Goal: Task Accomplishment & Management: Manage account settings

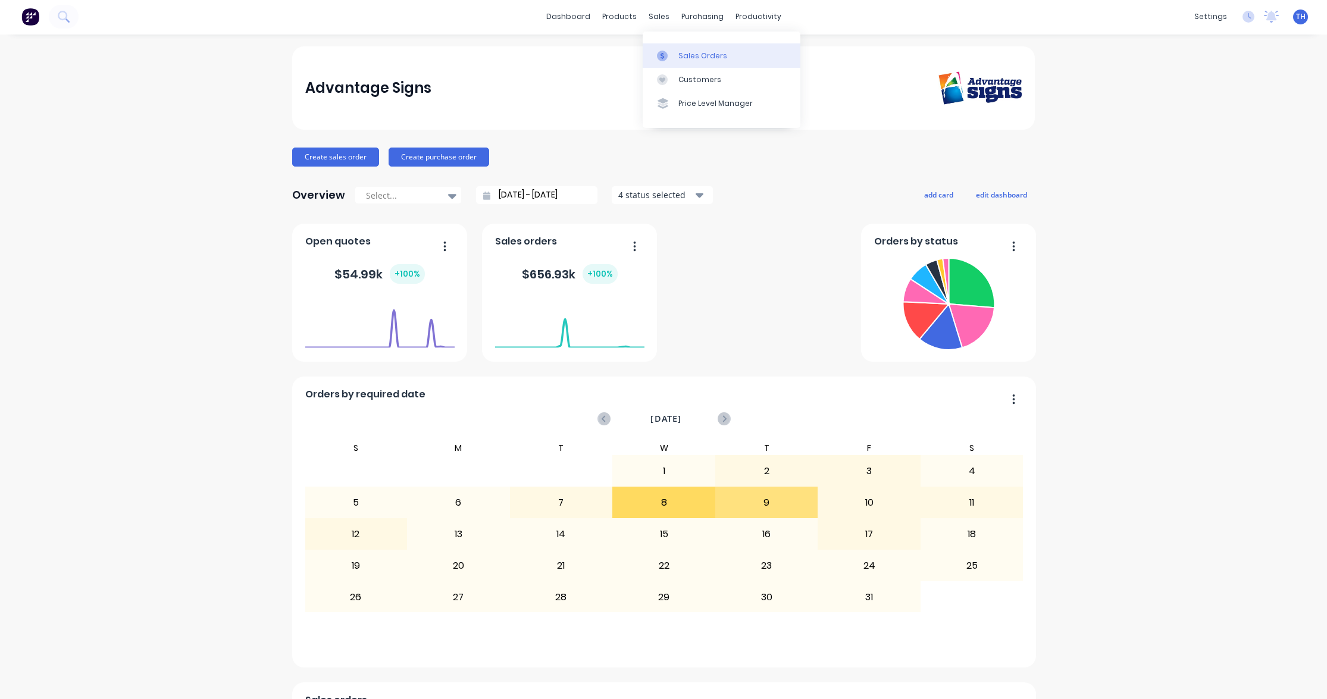
click at [681, 54] on div "Sales Orders" at bounding box center [702, 56] width 49 height 11
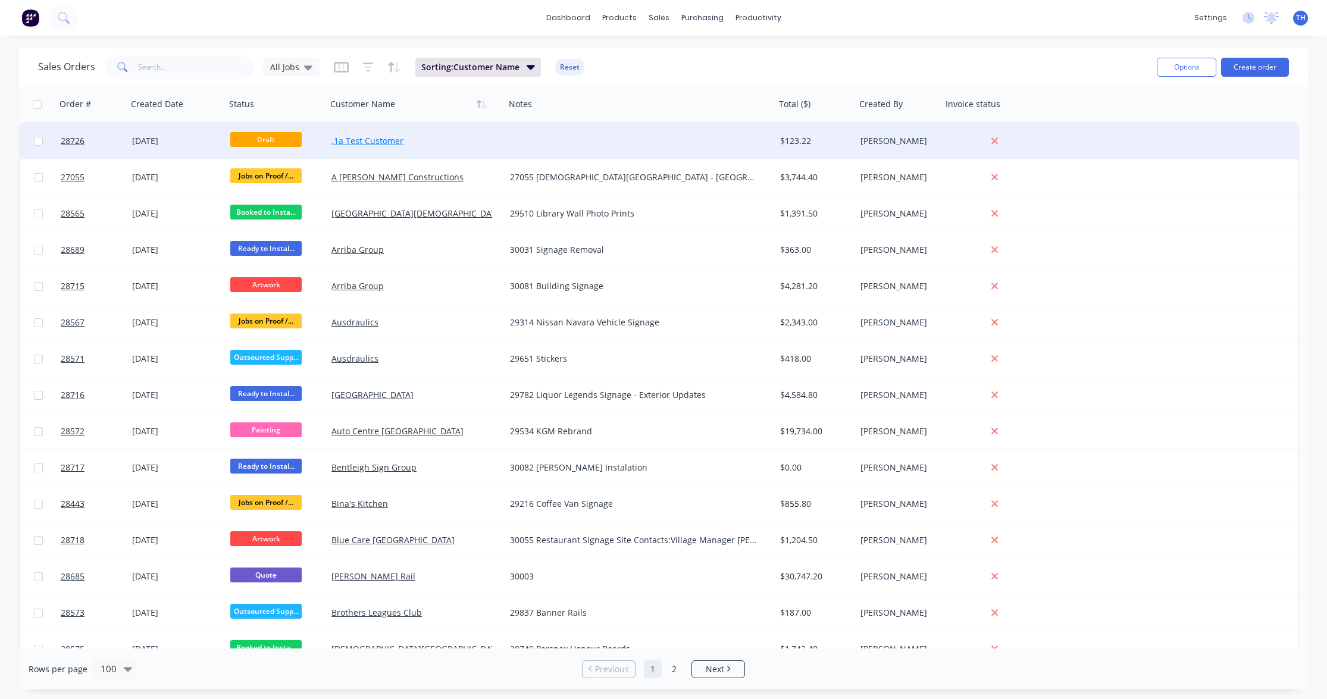
click at [375, 145] on link ".1a Test Customer" at bounding box center [367, 140] width 72 height 11
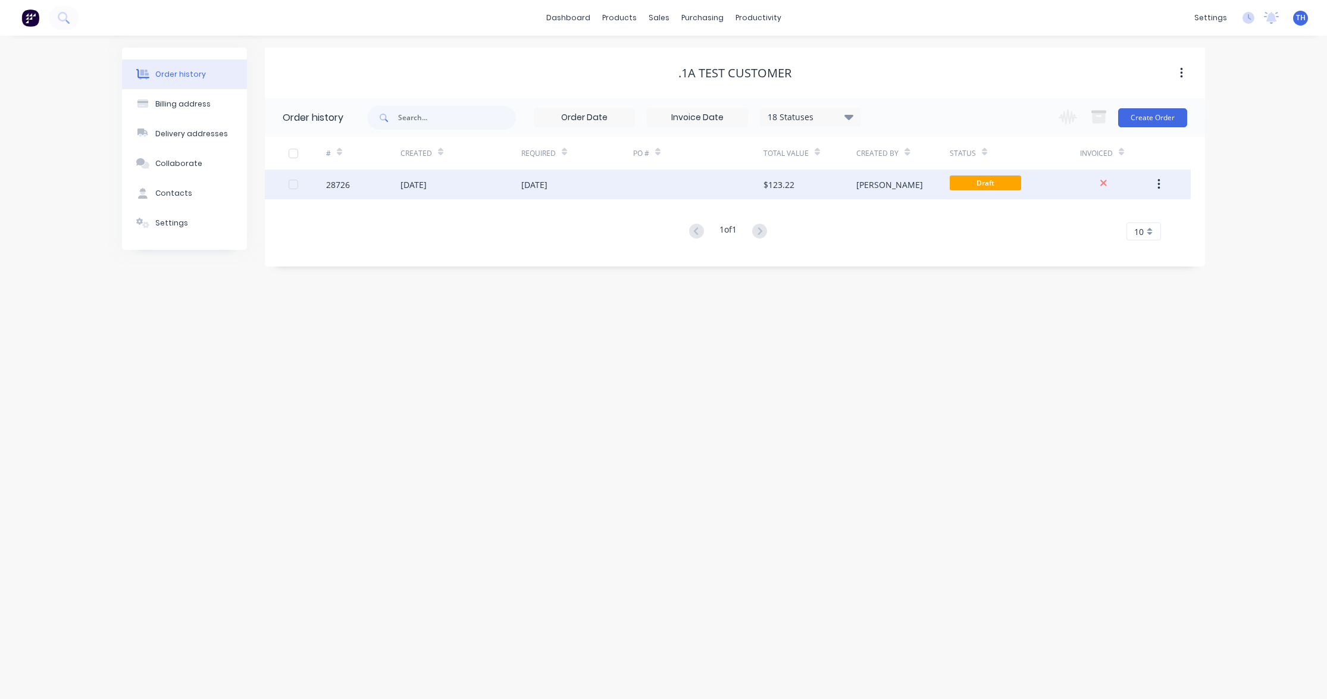
click at [583, 187] on div "[DATE]" at bounding box center [577, 185] width 112 height 30
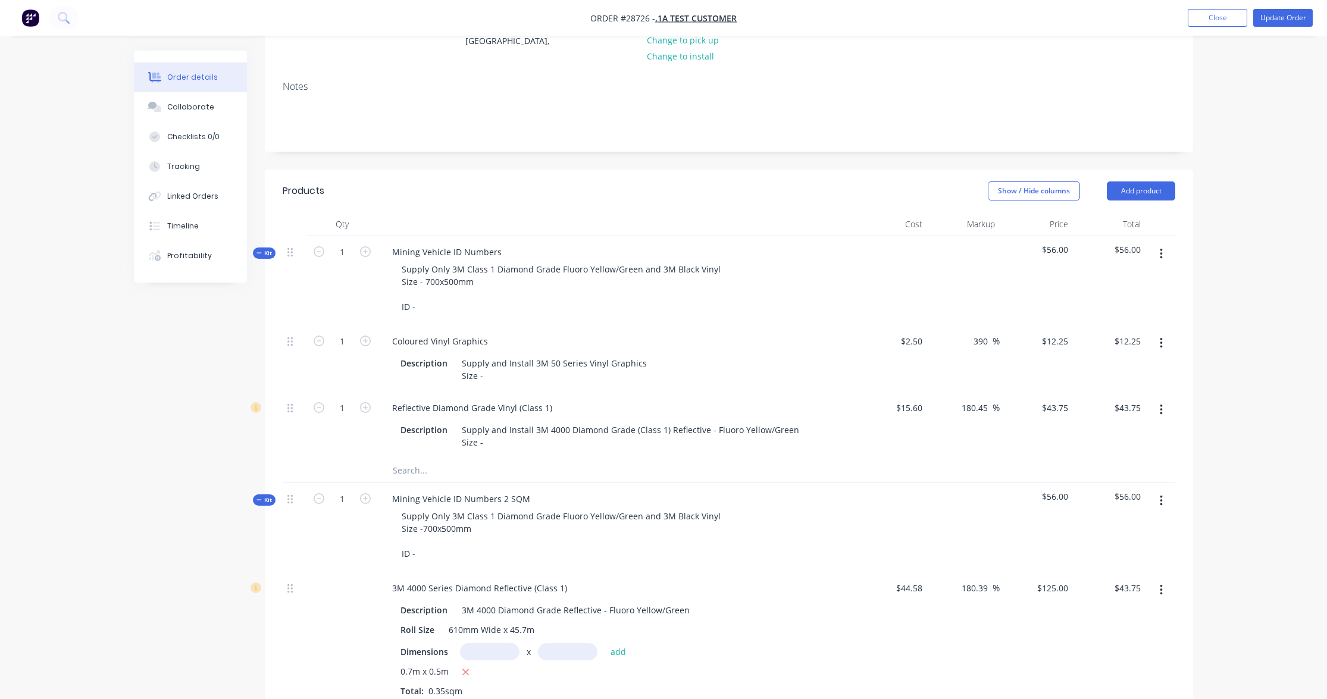
scroll to position [179, 0]
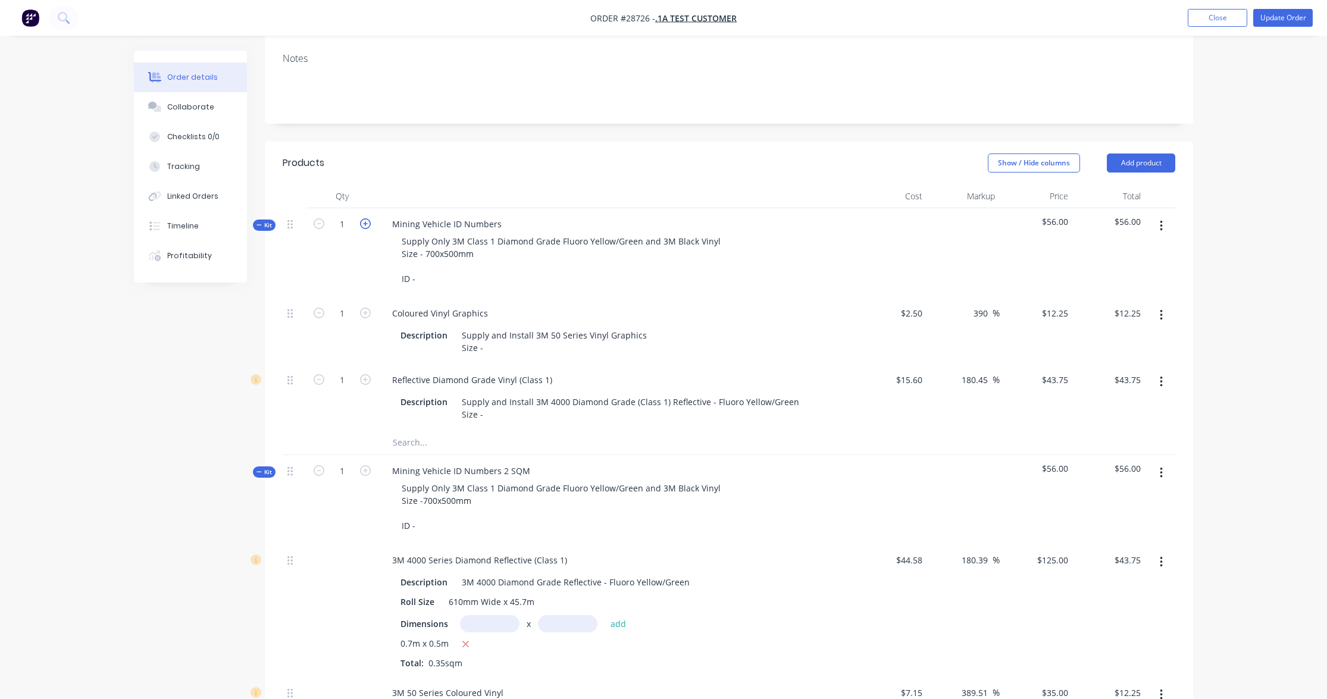
click at [364, 223] on icon "button" at bounding box center [365, 223] width 11 height 11
type input "2"
type input "$24.50"
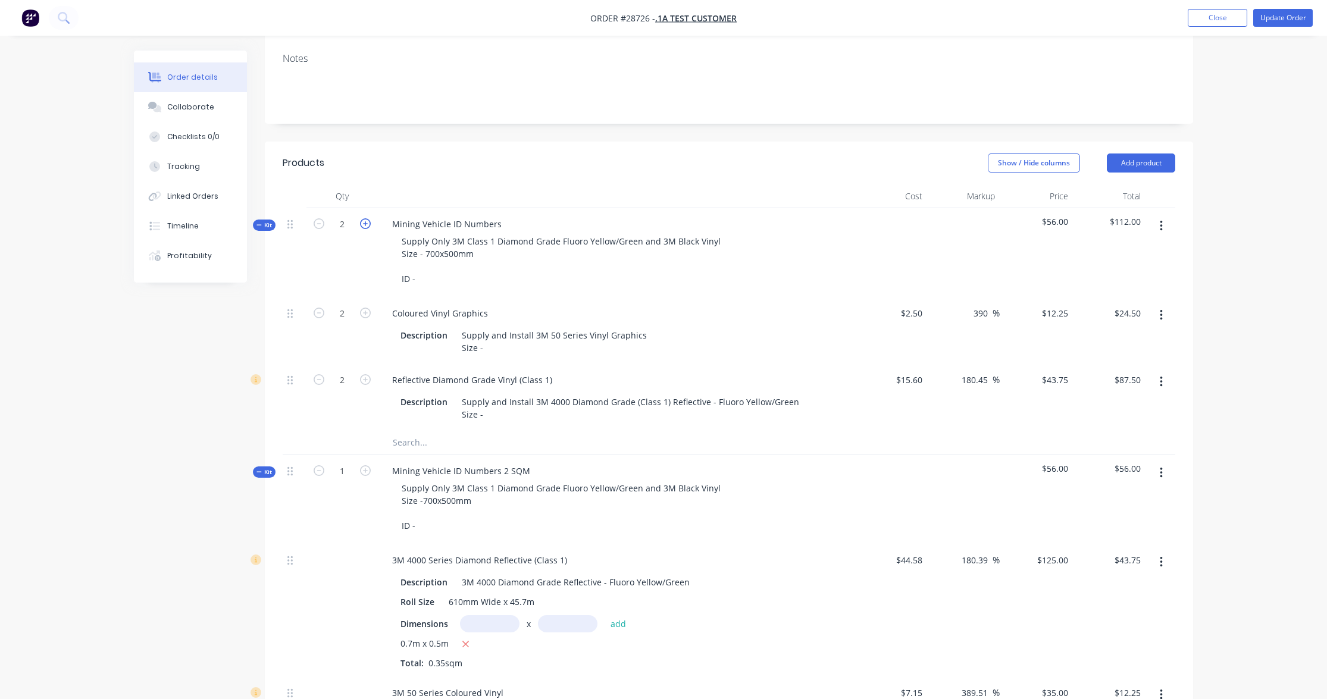
type input "$87.50"
click at [320, 223] on icon "button" at bounding box center [319, 223] width 11 height 11
type input "1"
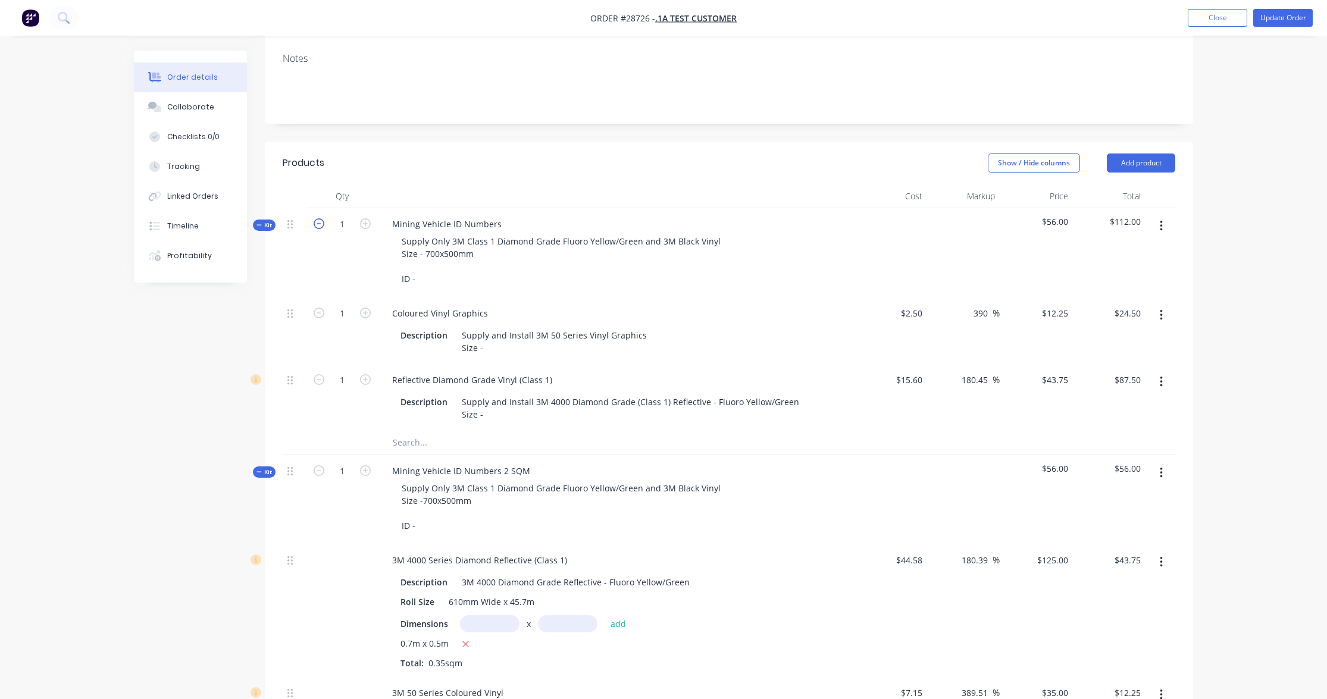
type input "$12.25"
type input "$43.75"
click at [367, 224] on icon "button" at bounding box center [365, 223] width 11 height 11
type input "2"
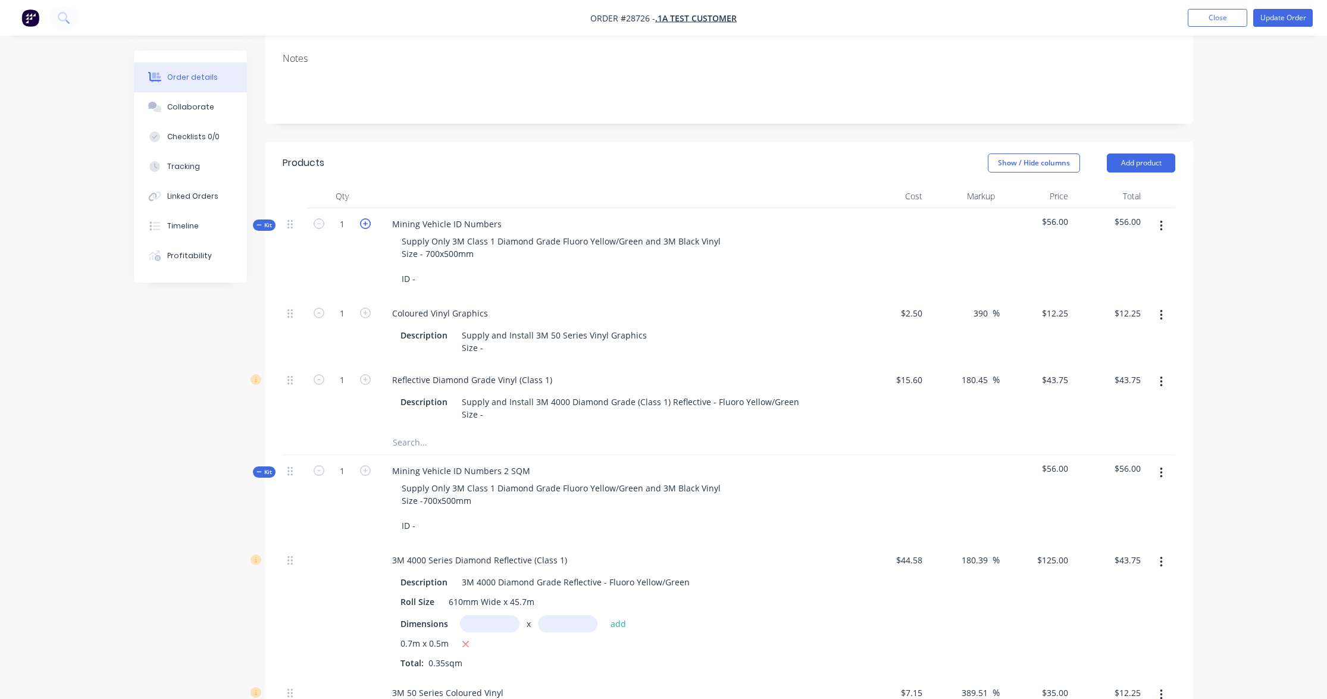
type input "2"
type input "$24.50"
type input "$87.50"
click at [368, 223] on icon "button" at bounding box center [365, 223] width 11 height 11
type input "3"
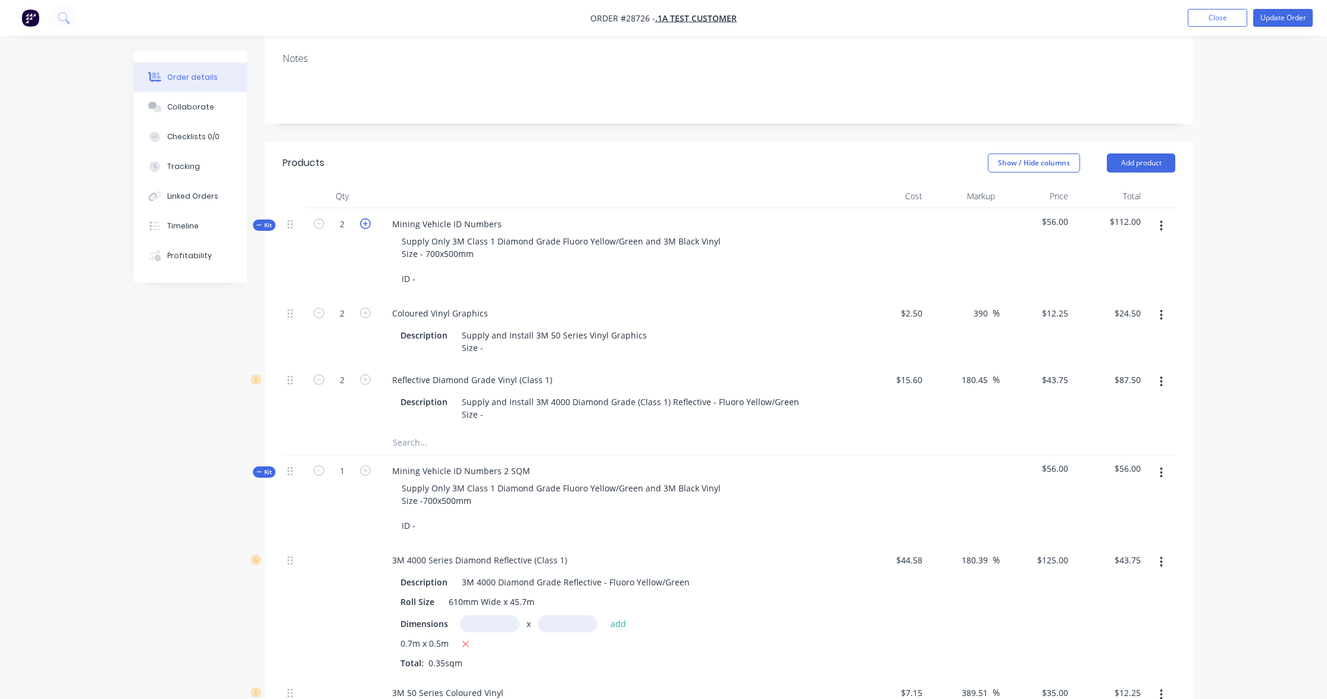
type input "3"
type input "$36.75"
type input "$131.25"
click at [368, 223] on icon "button" at bounding box center [365, 223] width 11 height 11
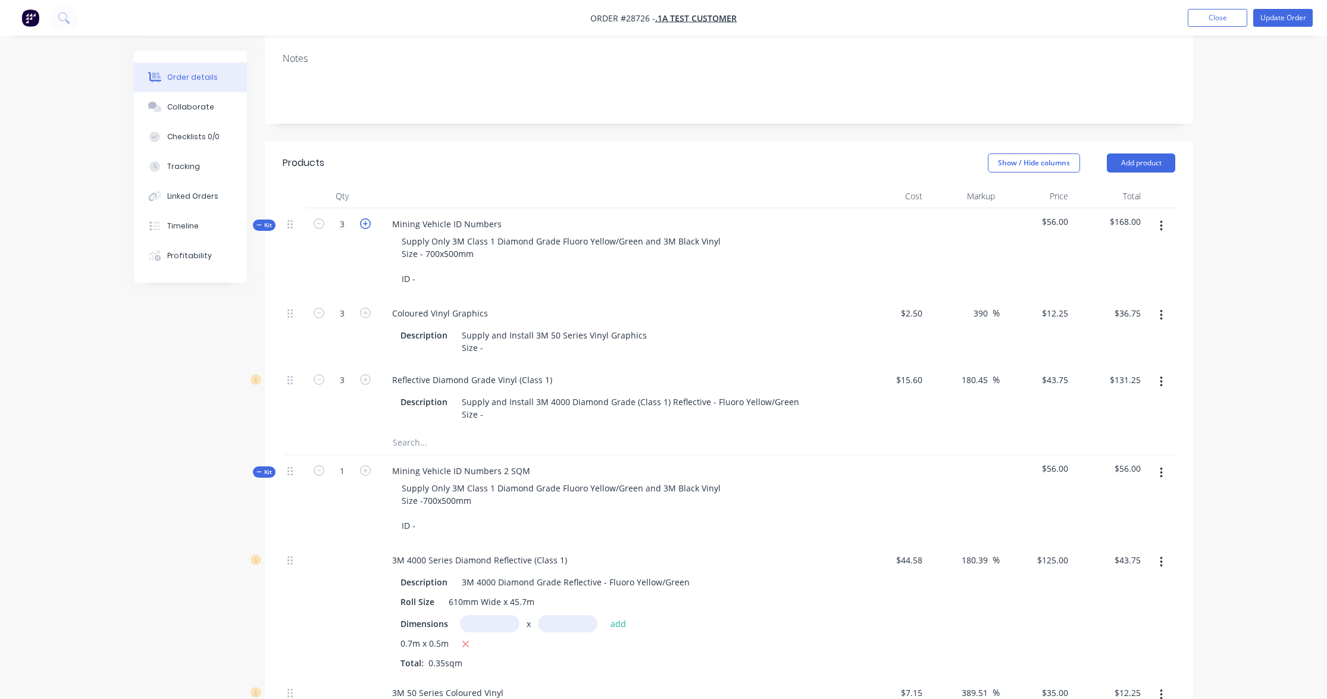
type input "4"
type input "$49.00"
type input "$175.00"
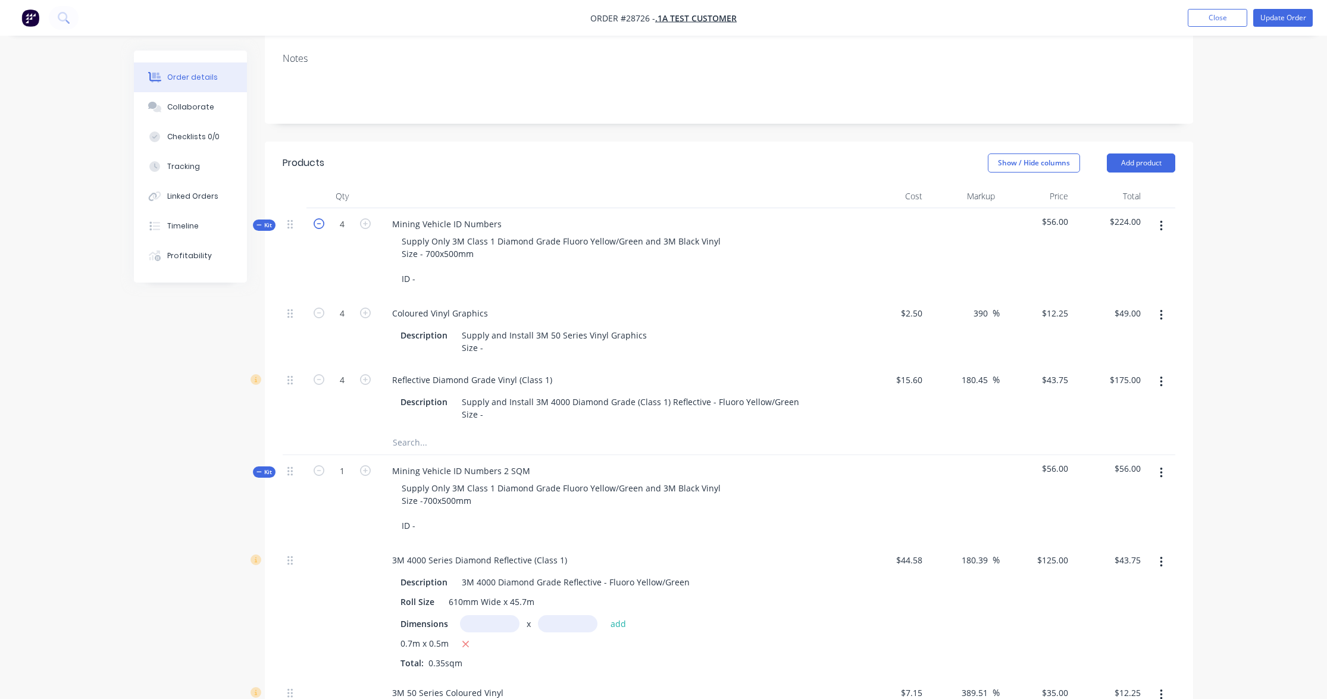
click at [318, 223] on icon "button" at bounding box center [319, 223] width 11 height 11
type input "3"
type input "$36.75"
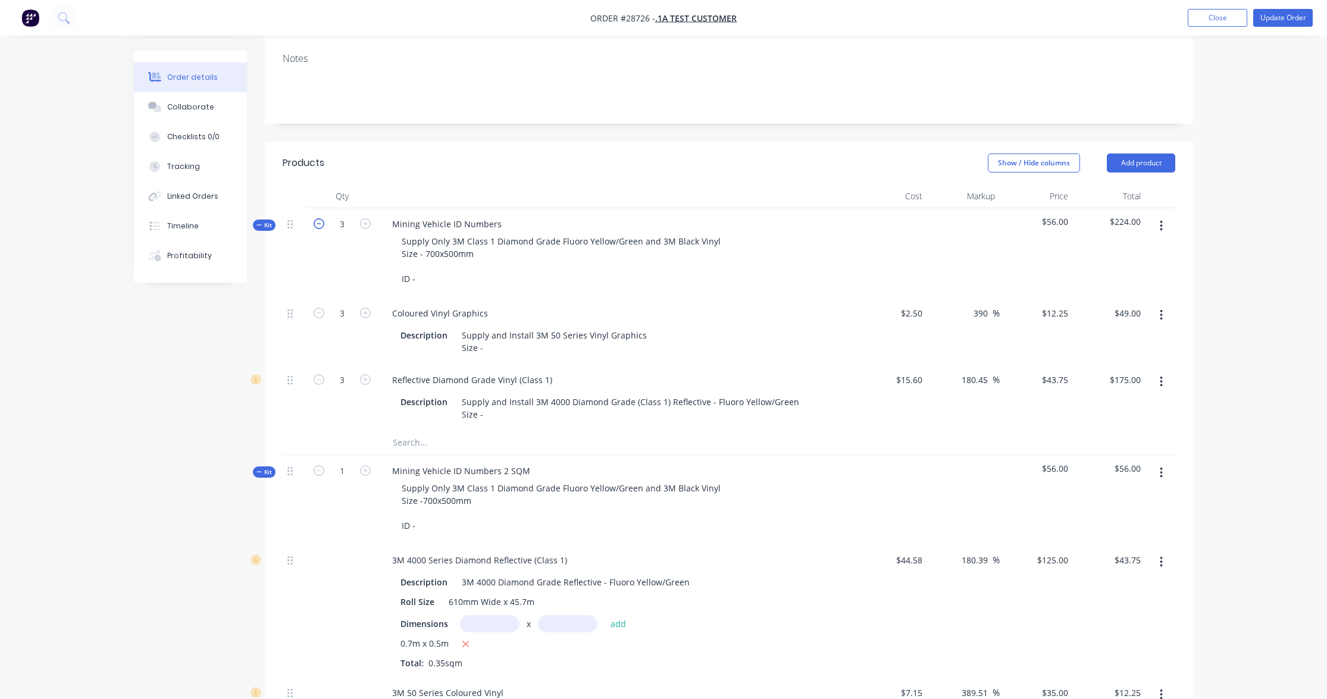
type input "$131.25"
click at [318, 223] on icon "button" at bounding box center [319, 223] width 11 height 11
type input "2"
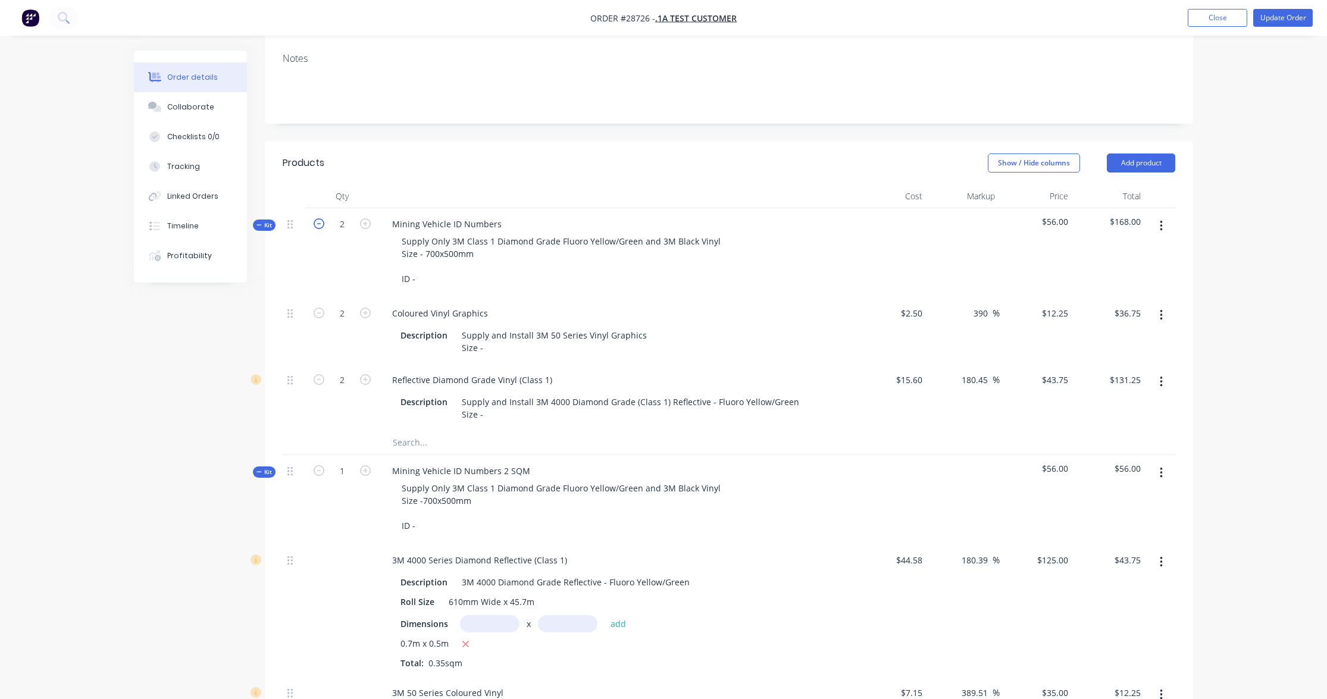
type input "$24.50"
type input "$87.50"
click at [318, 223] on icon "button" at bounding box center [319, 223] width 11 height 11
type input "1"
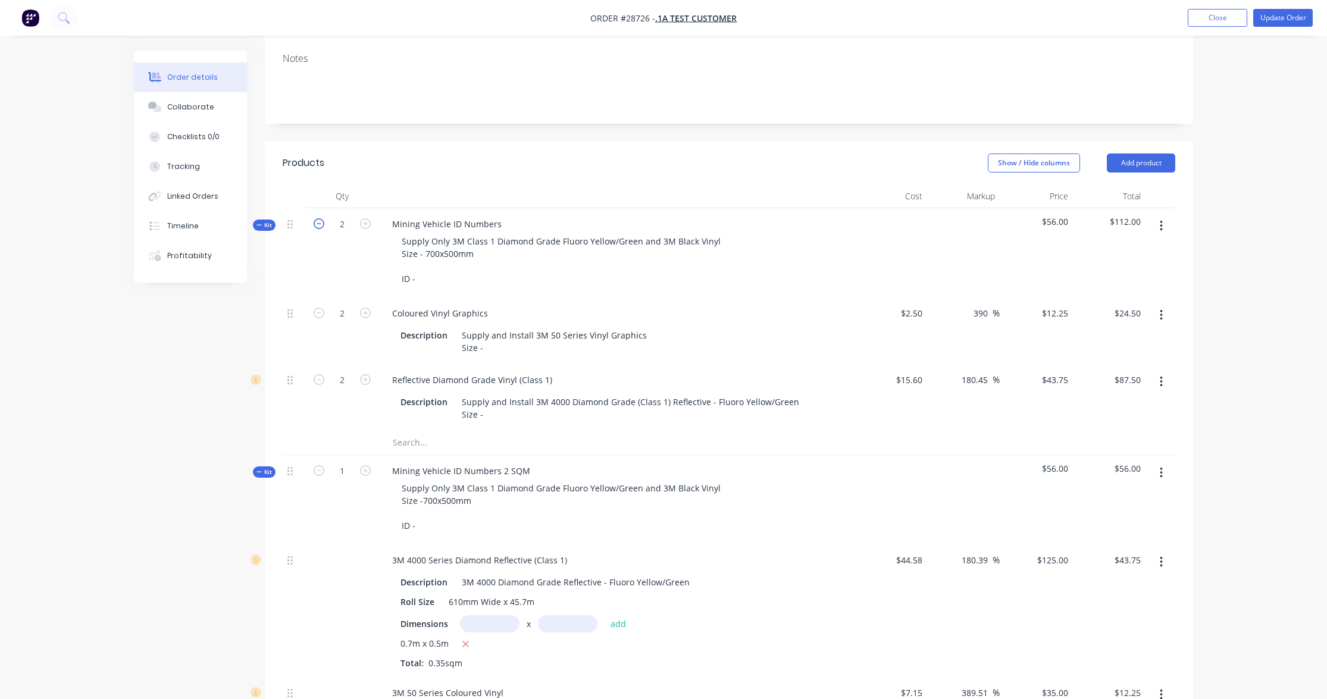
type input "1"
type input "$12.25"
type input "$43.75"
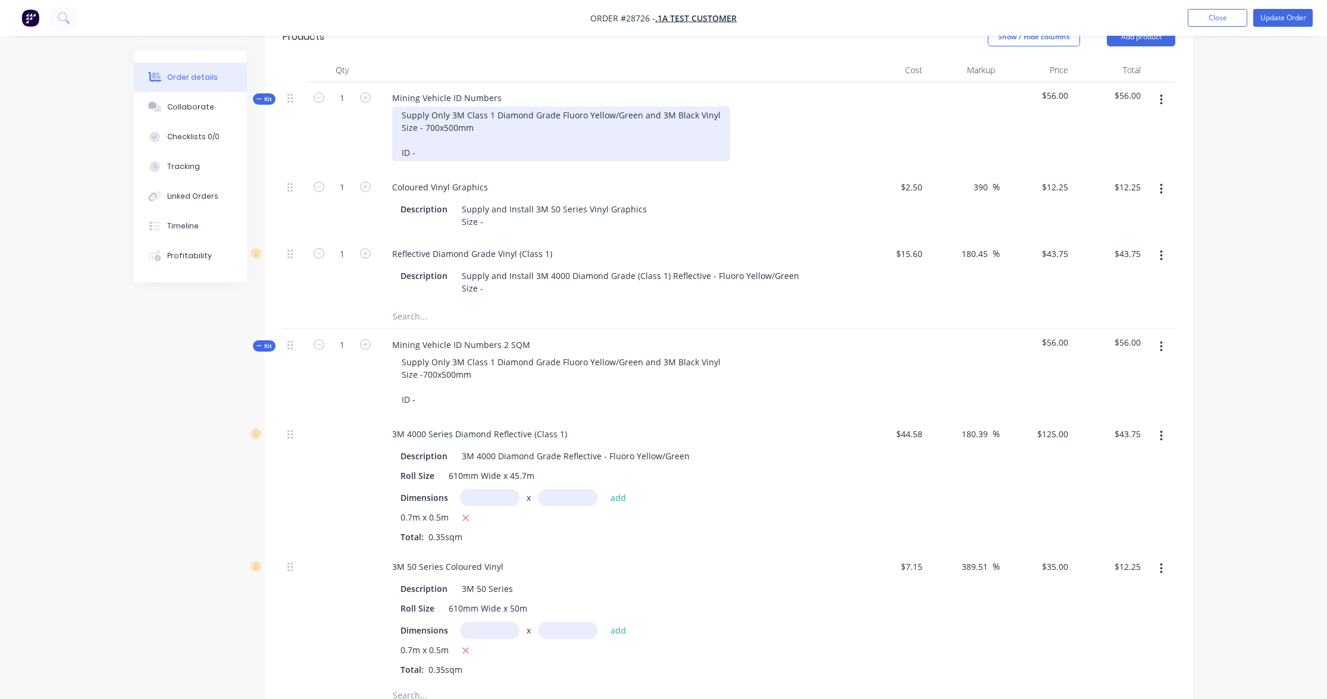
scroll to position [298, 0]
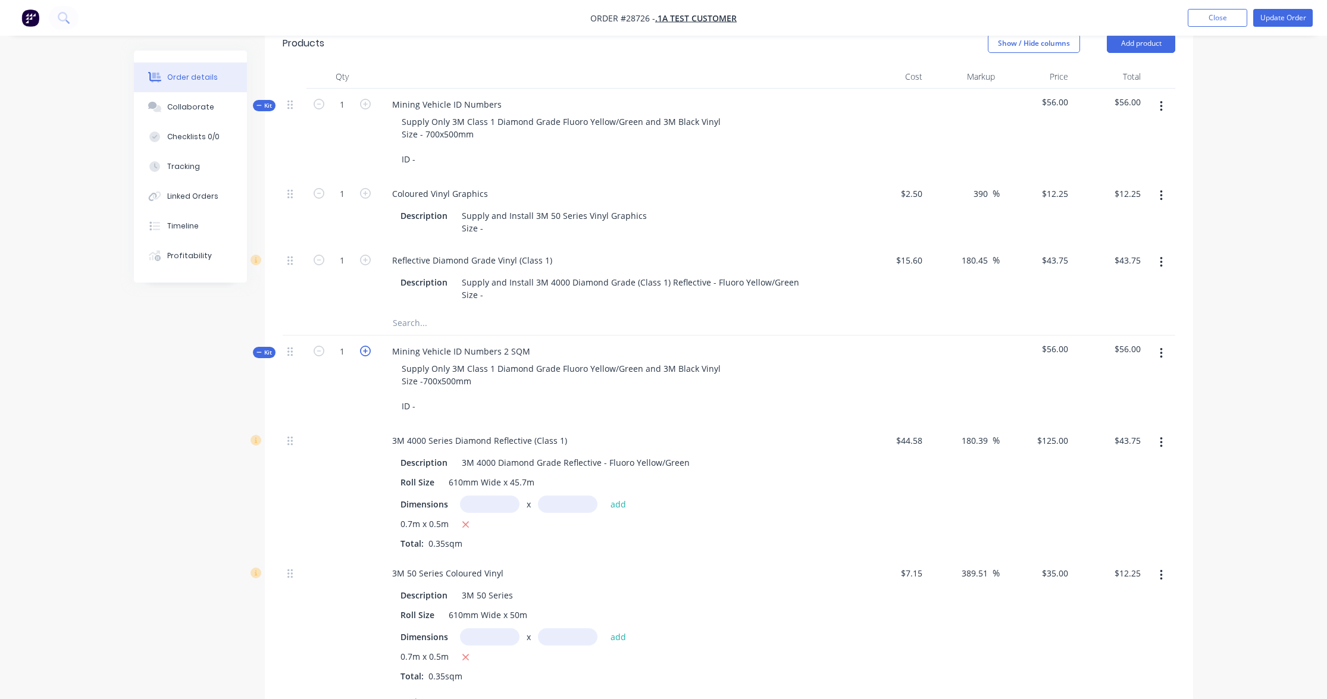
click at [365, 346] on icon "button" at bounding box center [365, 351] width 11 height 11
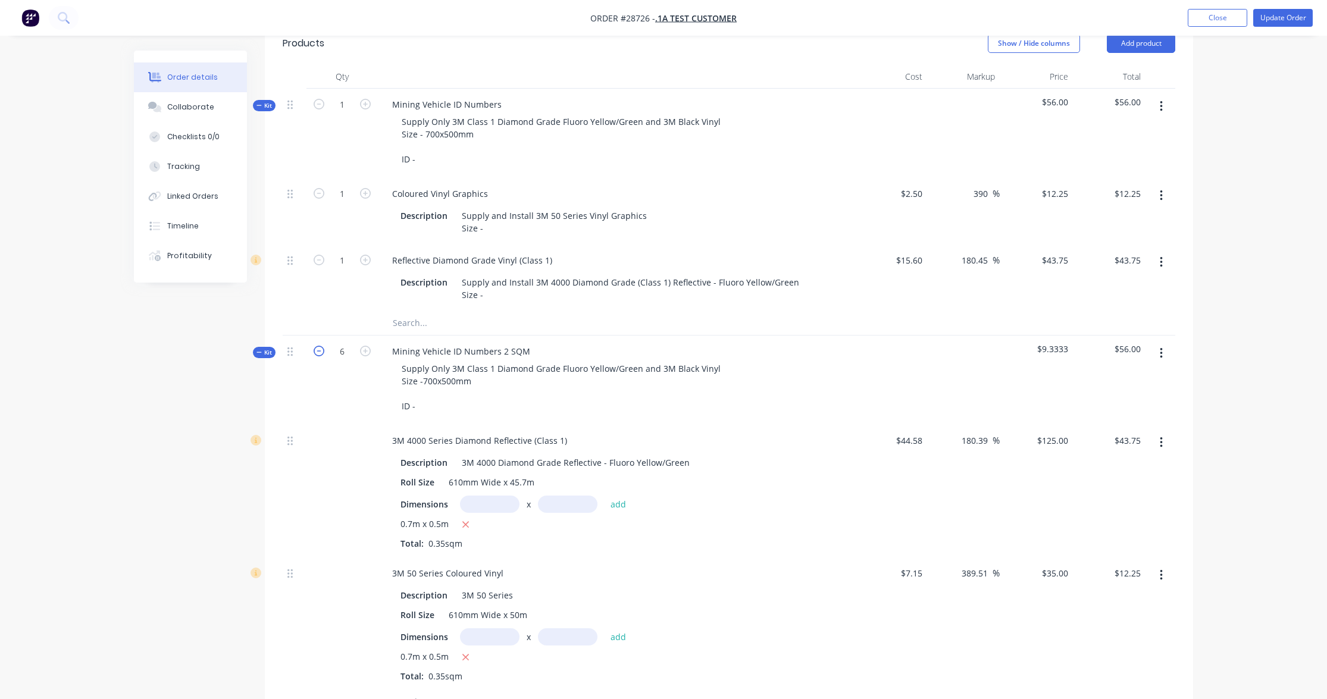
click at [319, 347] on icon "button" at bounding box center [319, 351] width 11 height 11
click at [318, 347] on icon "button" at bounding box center [319, 351] width 11 height 11
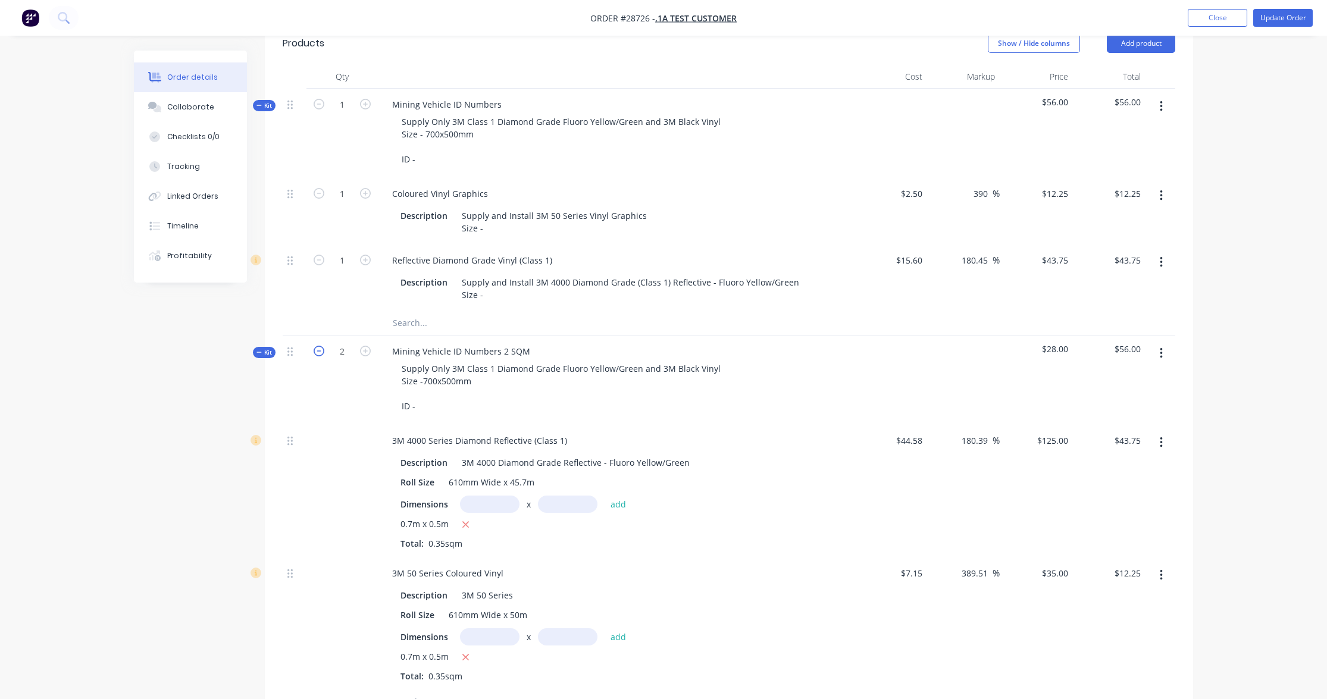
type input "1"
click at [494, 497] on input "text" at bounding box center [490, 504] width 60 height 17
type input "0.7m"
type input ".5"
click at [618, 496] on button "add" at bounding box center [619, 504] width 28 height 16
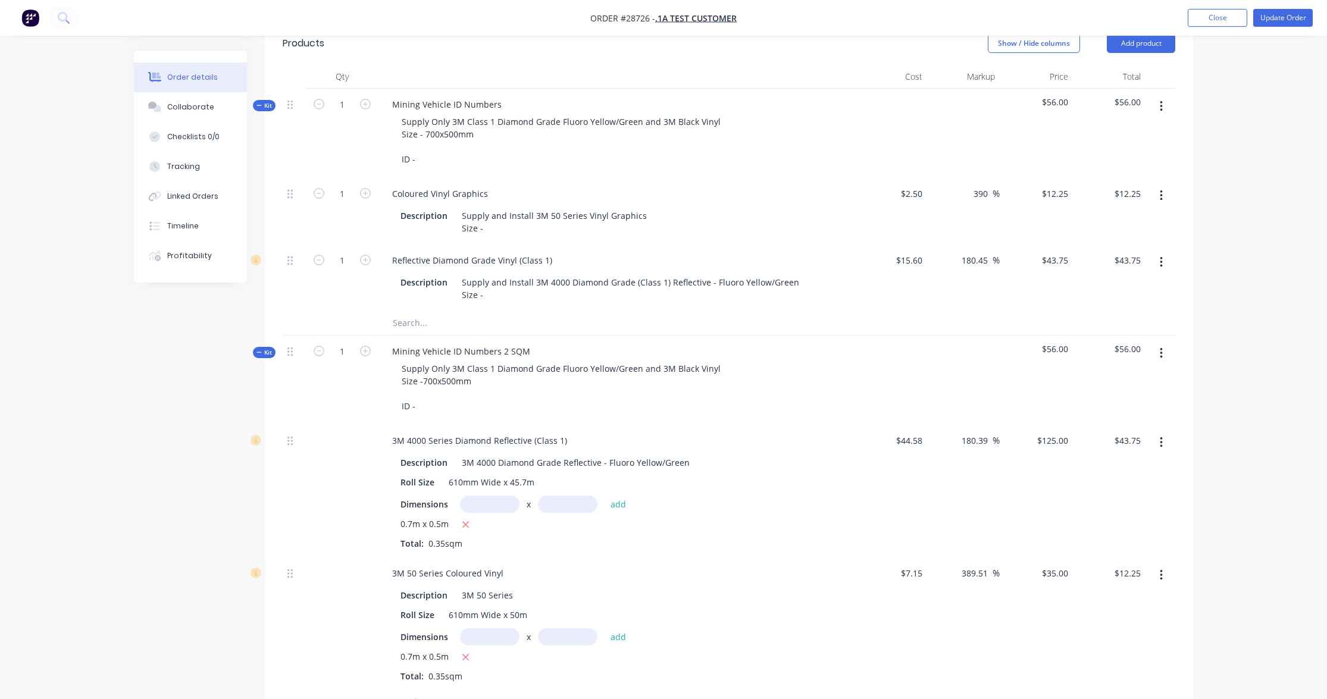
type input "$87.50"
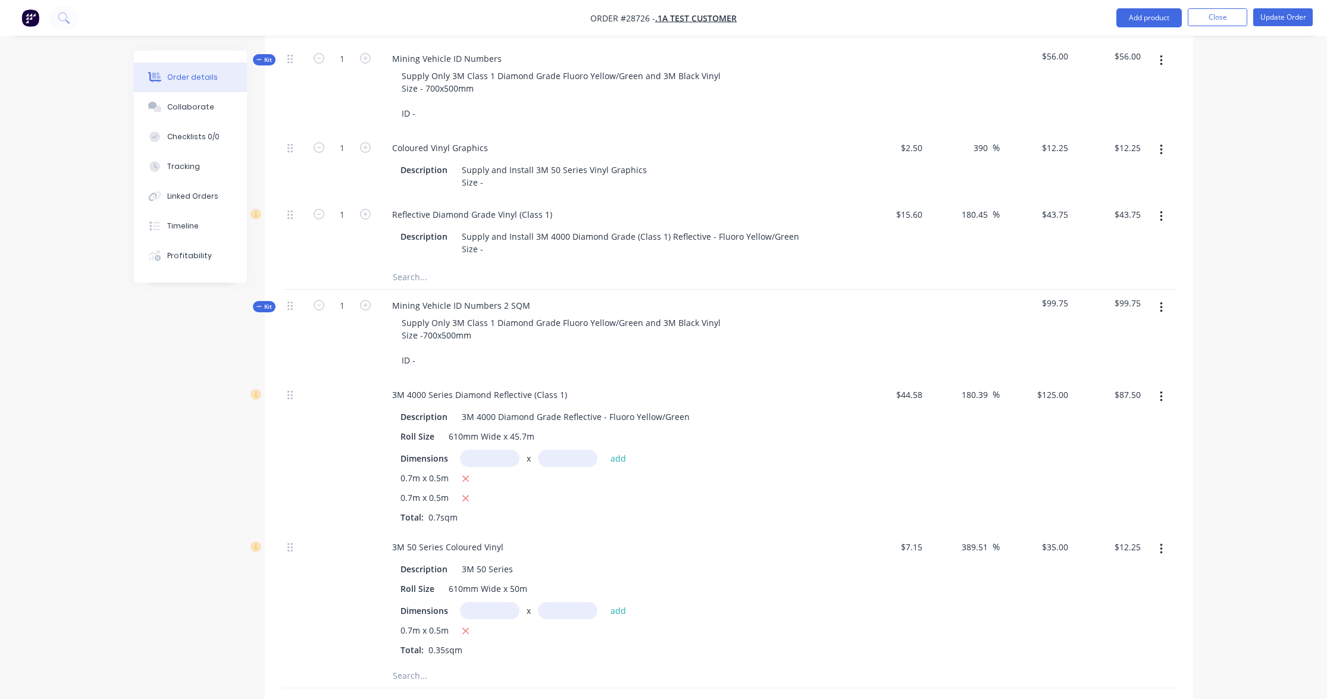
scroll to position [362, 0]
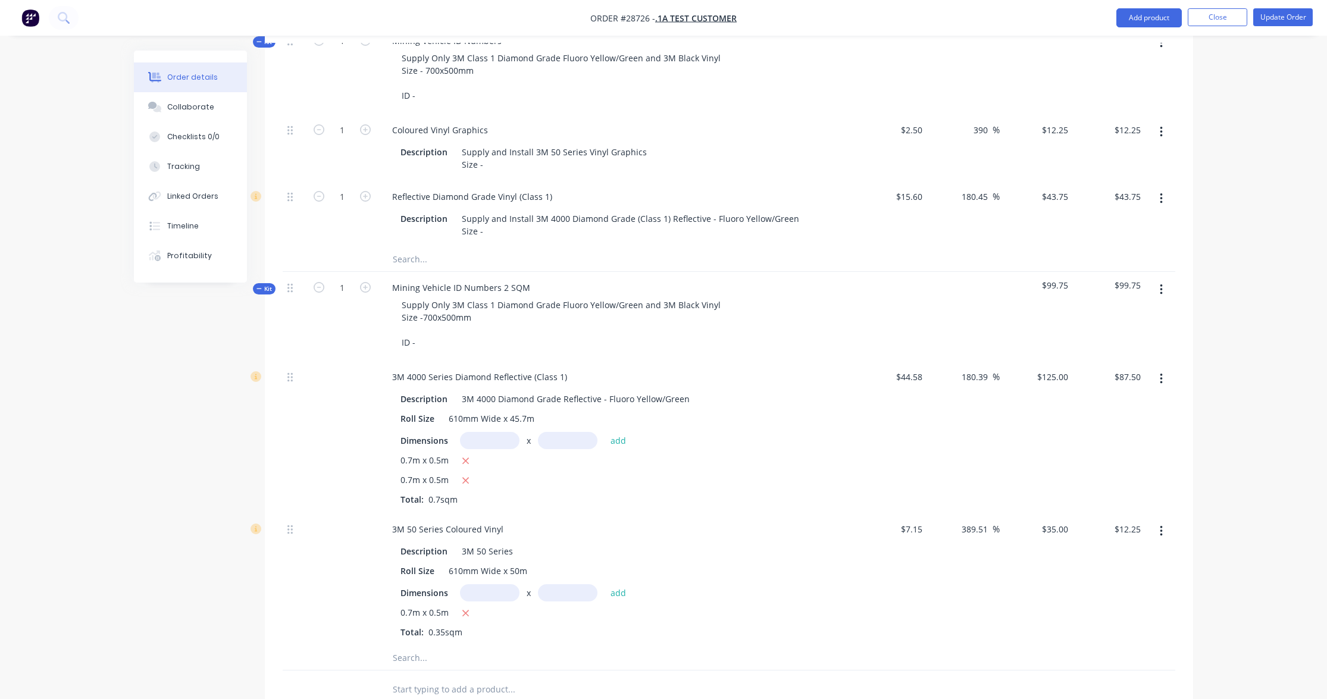
click at [496, 584] on input "text" at bounding box center [490, 592] width 60 height 17
type input "0.7m"
type input ".5"
click at [618, 584] on button "add" at bounding box center [619, 592] width 28 height 16
type input "$24.50"
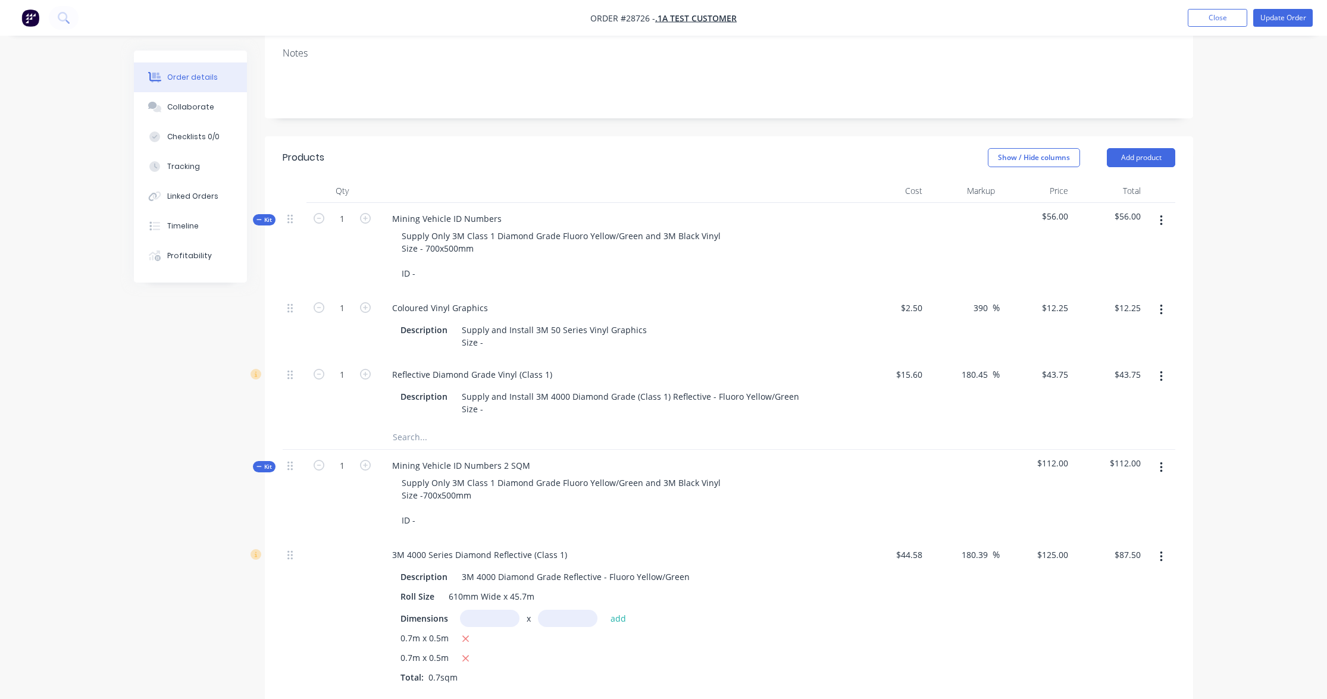
scroll to position [174, 0]
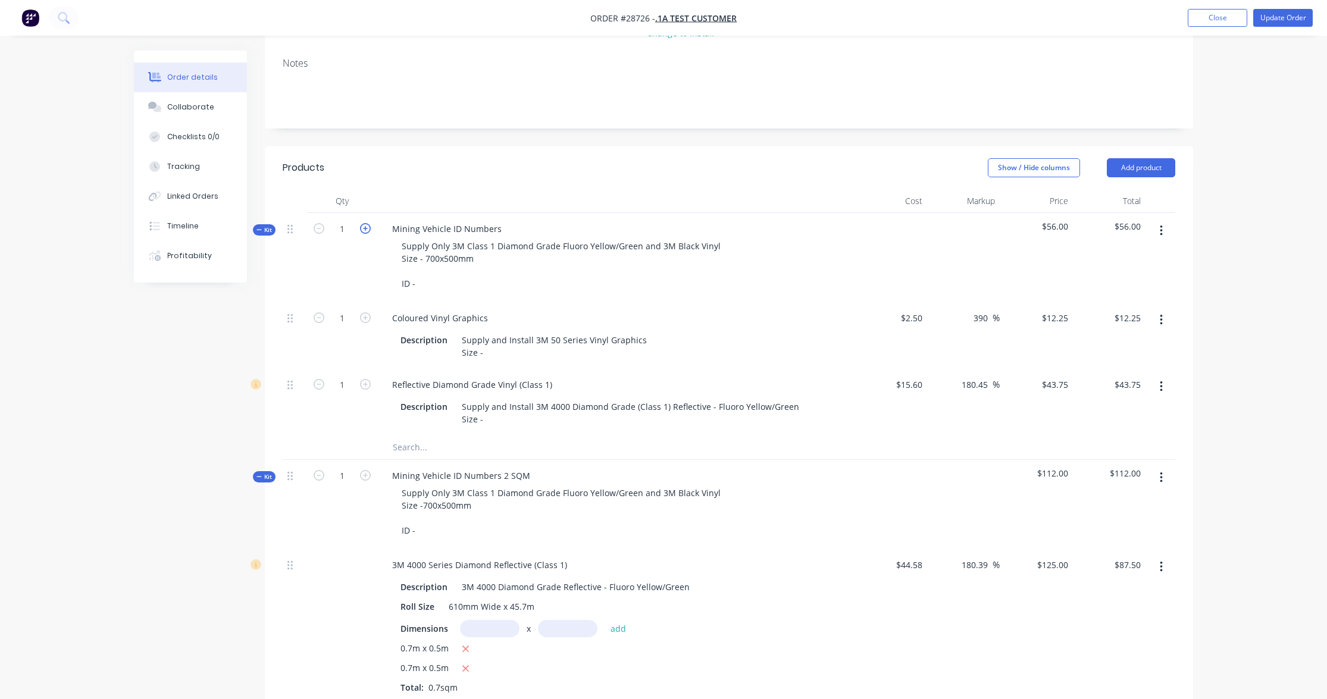
click at [367, 230] on icon "button" at bounding box center [365, 228] width 11 height 11
type input "2"
type input "$24.50"
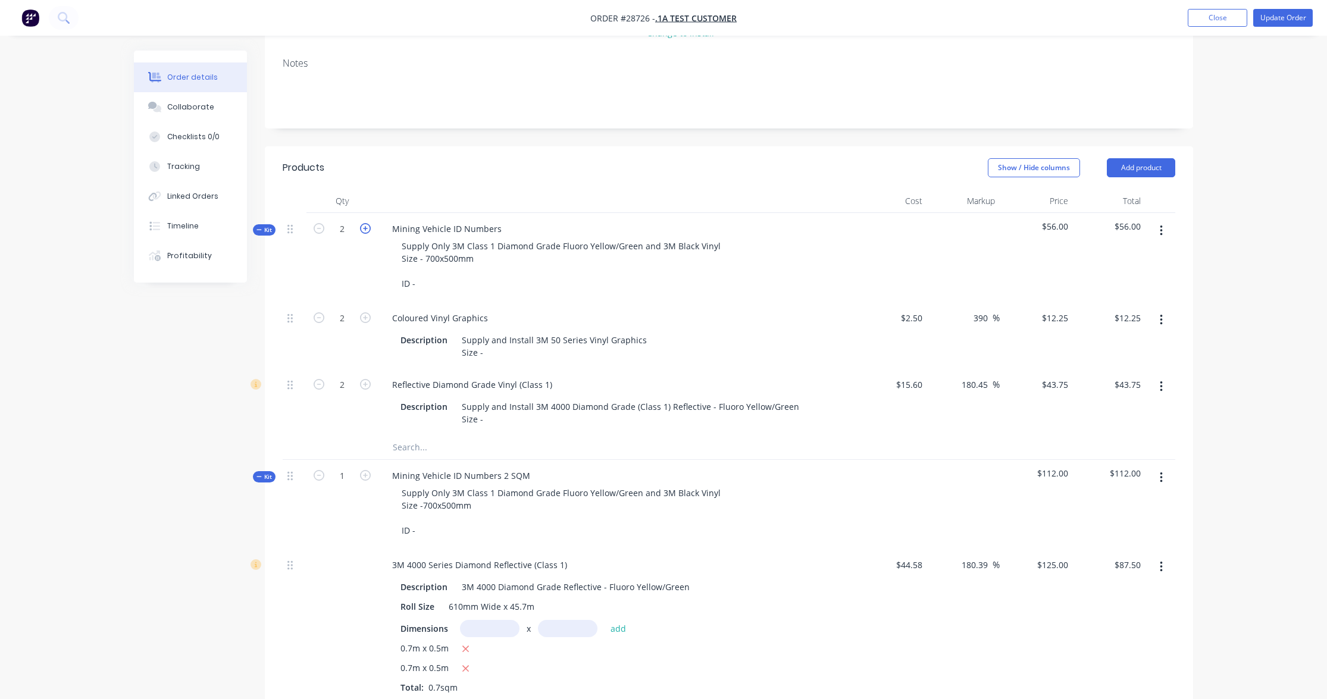
type input "$87.50"
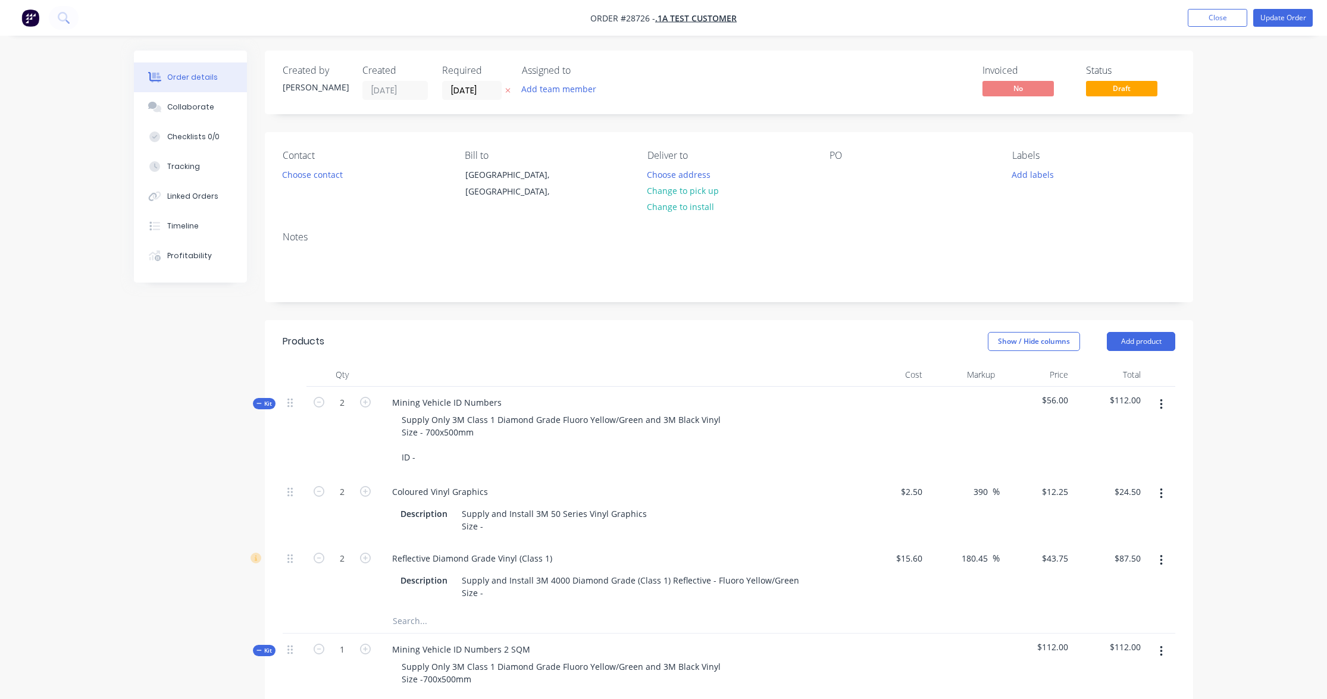
scroll to position [214, 0]
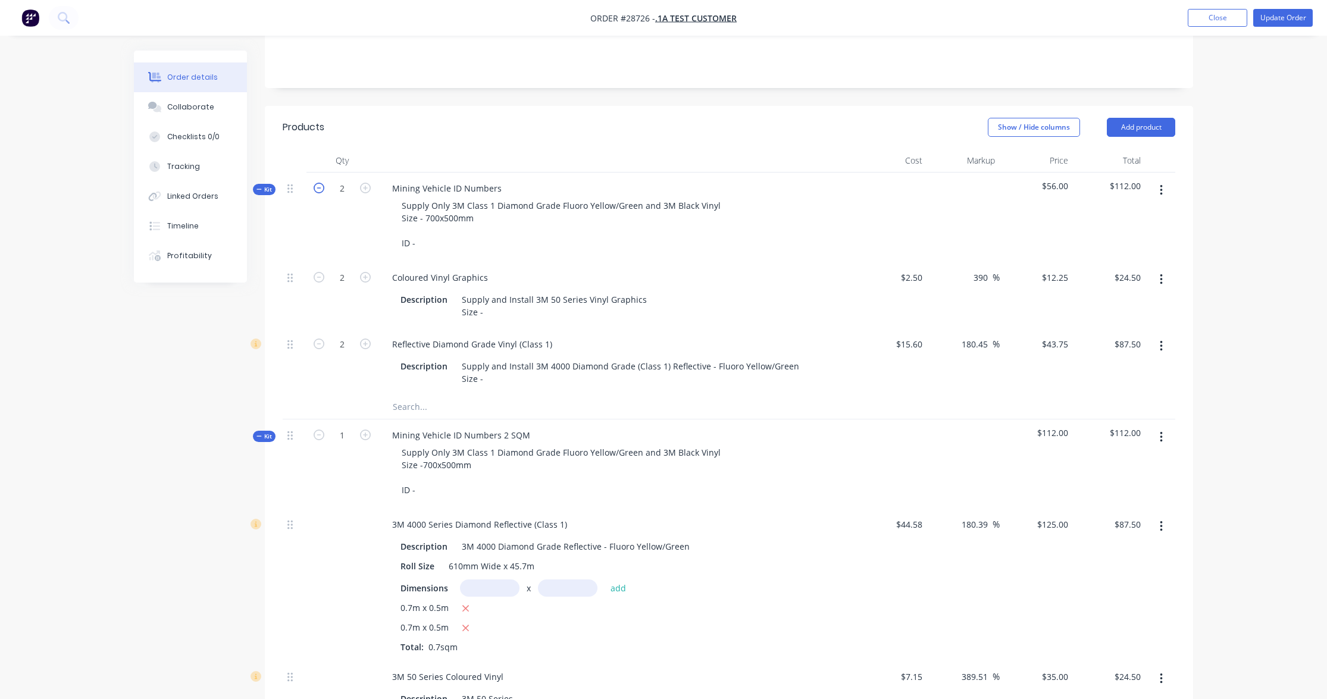
click at [319, 187] on icon "button" at bounding box center [319, 188] width 11 height 11
type input "1"
type input "$12.25"
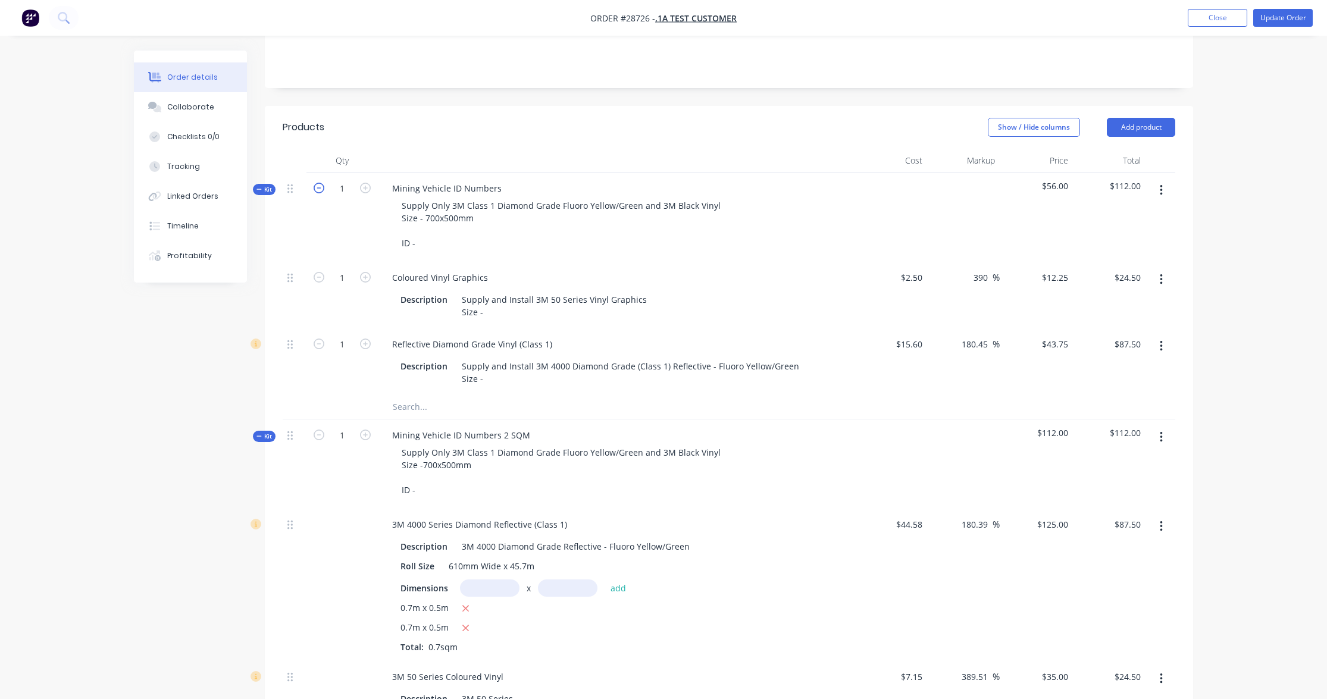
type input "$43.75"
click at [368, 188] on icon "button" at bounding box center [365, 188] width 11 height 11
type input "2"
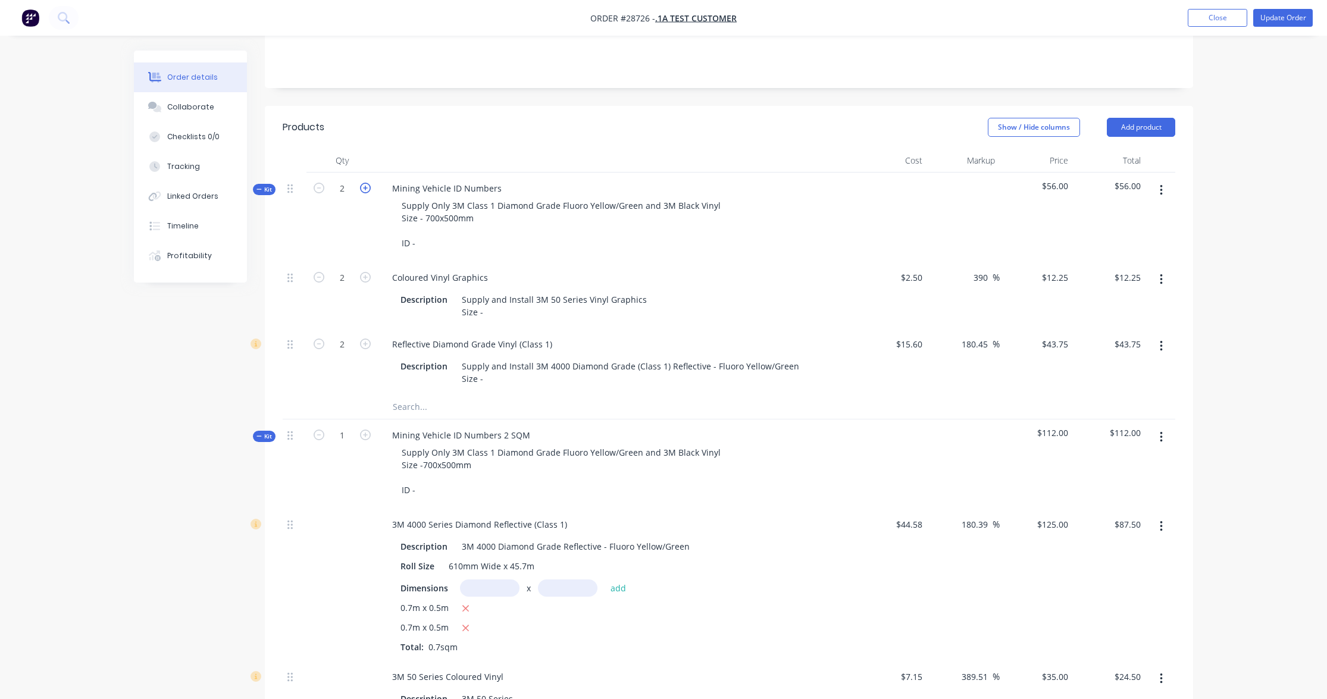
type input "$24.50"
type input "$87.50"
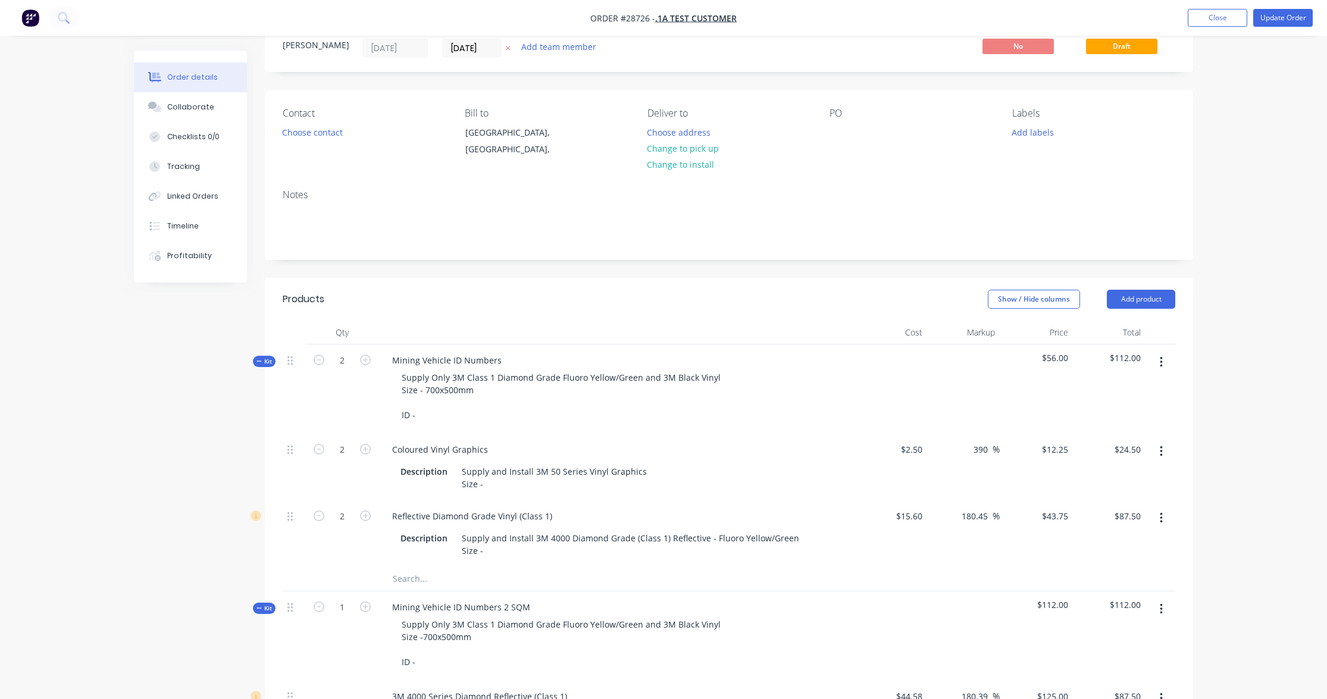
scroll to position [0, 0]
